Goal: Task Accomplishment & Management: Manage account settings

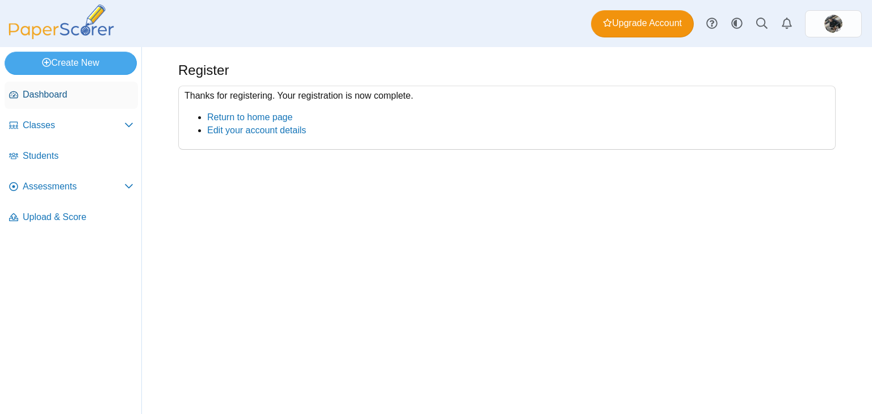
click at [93, 89] on span "Dashboard" at bounding box center [78, 95] width 111 height 12
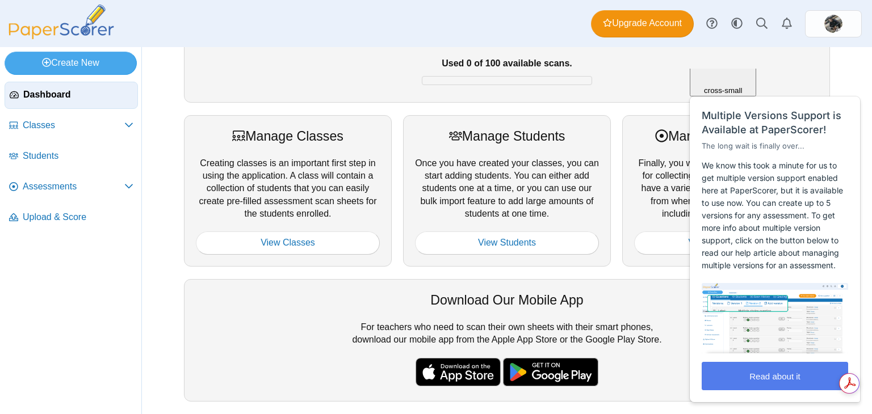
scroll to position [170, 0]
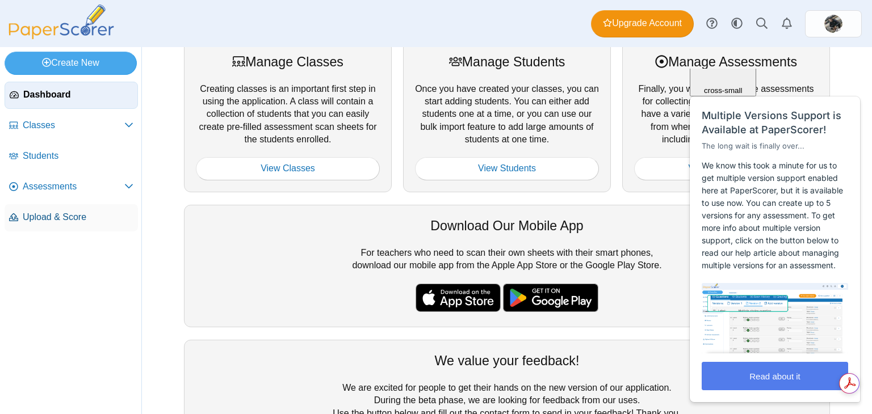
click at [75, 220] on span "Upload & Score" at bounding box center [78, 217] width 111 height 12
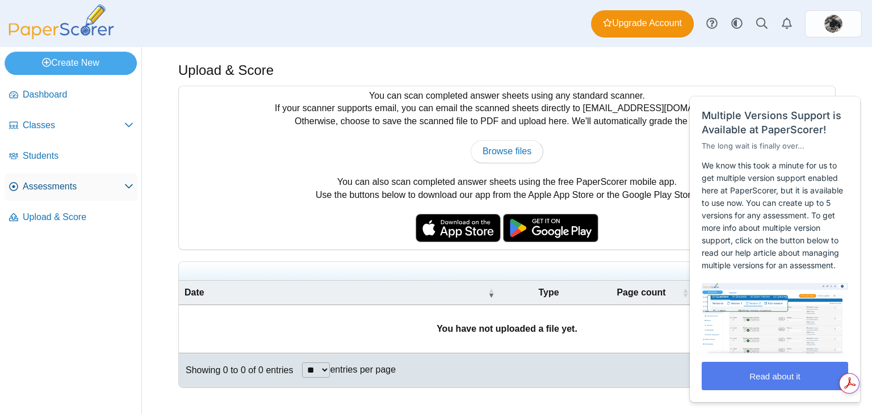
click at [48, 184] on span "Assessments" at bounding box center [74, 186] width 102 height 12
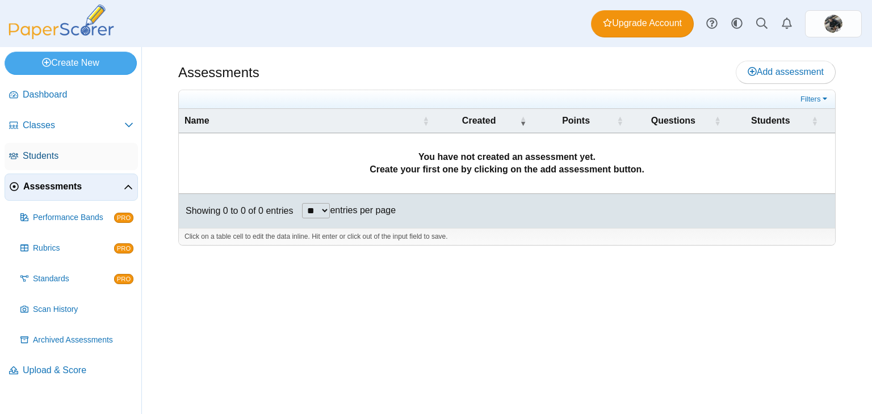
click at [53, 161] on span "Students" at bounding box center [78, 156] width 111 height 12
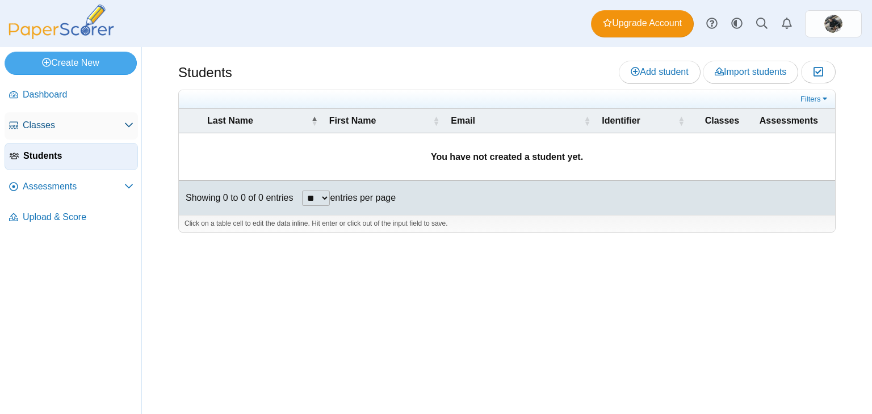
click at [58, 132] on link "Classes" at bounding box center [71, 125] width 133 height 27
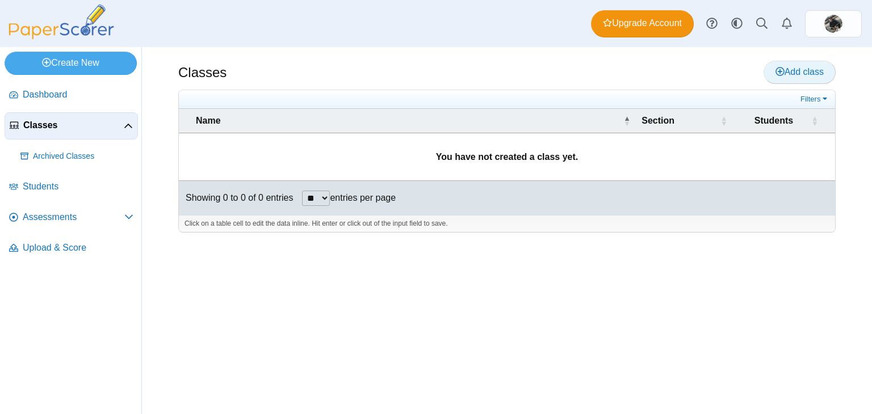
click at [795, 73] on span "Add class" at bounding box center [799, 72] width 48 height 10
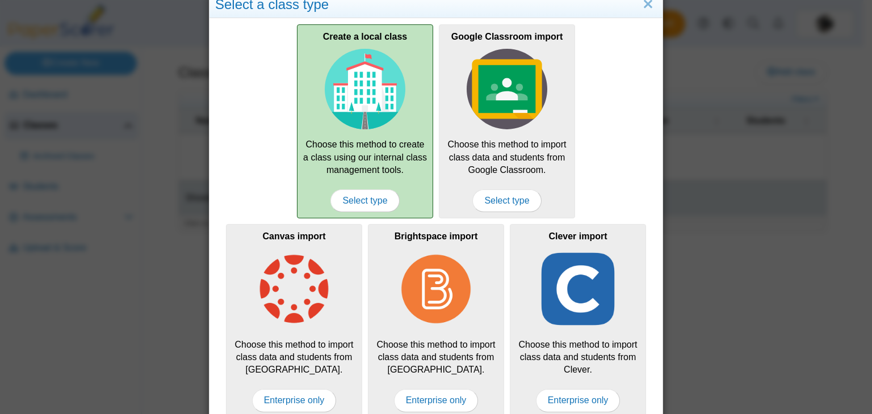
scroll to position [40, 0]
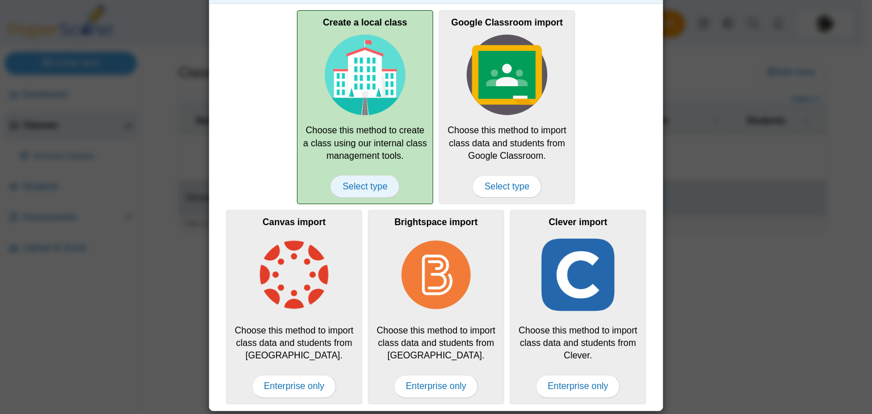
click at [370, 191] on span "Select type" at bounding box center [364, 186] width 69 height 23
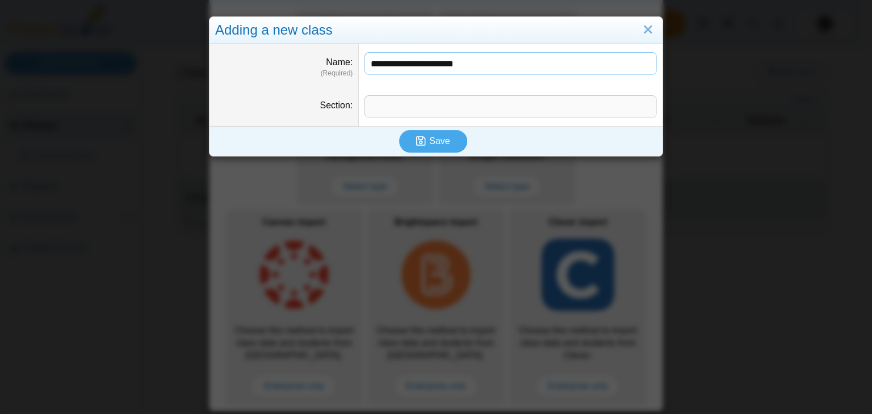
type input "**********"
click at [434, 107] on input "Section" at bounding box center [510, 106] width 292 height 23
type input "*"
click at [459, 130] on div "Save" at bounding box center [432, 142] width 447 height 30
click at [456, 133] on button "Save" at bounding box center [433, 141] width 68 height 23
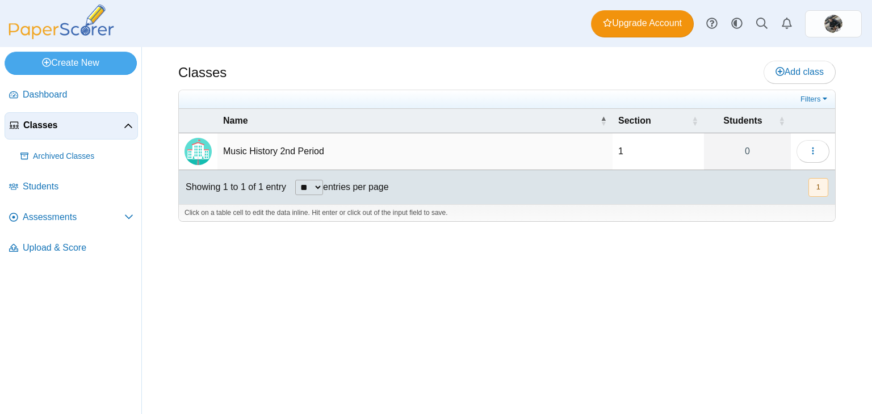
click at [281, 154] on td "Music History 2nd Period" at bounding box center [414, 151] width 395 height 37
click at [393, 154] on input "**********" at bounding box center [415, 151] width 384 height 23
click at [819, 154] on button "button" at bounding box center [812, 151] width 33 height 23
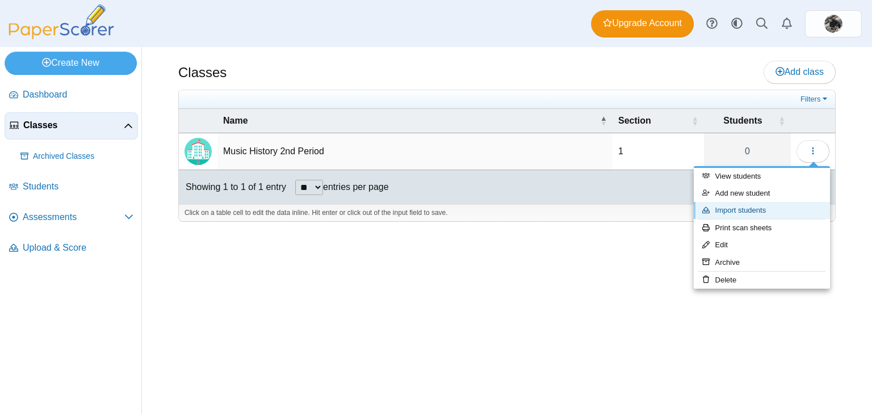
click at [762, 206] on link "Import students" at bounding box center [761, 210] width 136 height 17
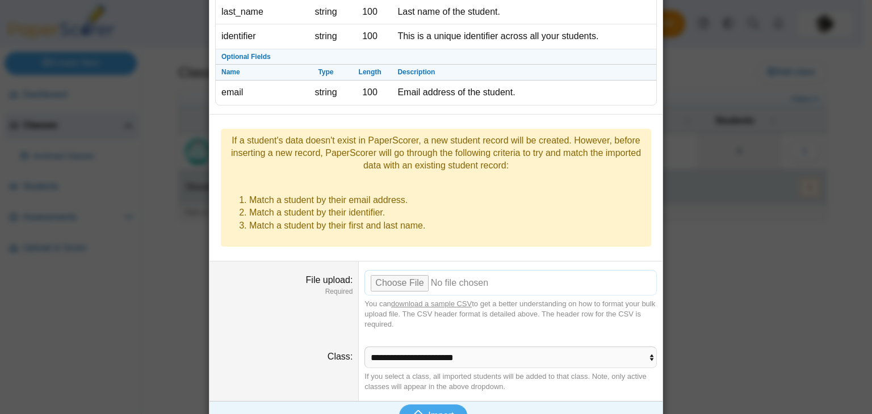
scroll to position [111, 0]
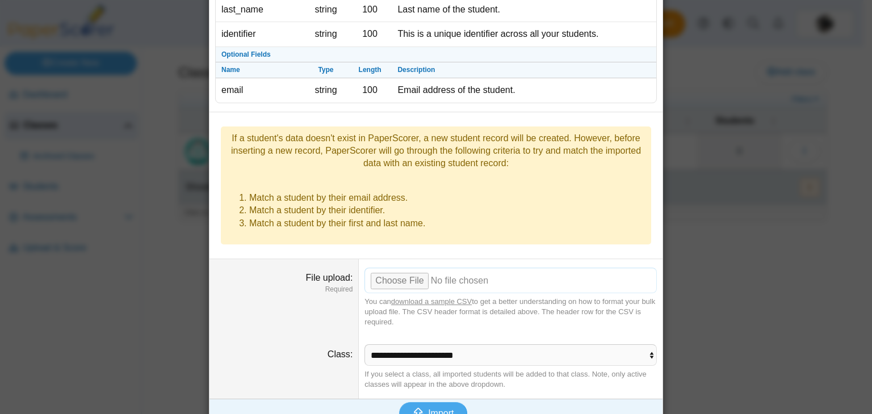
click at [383, 268] on input "File upload" at bounding box center [510, 280] width 292 height 25
